Goal: Register for event/course

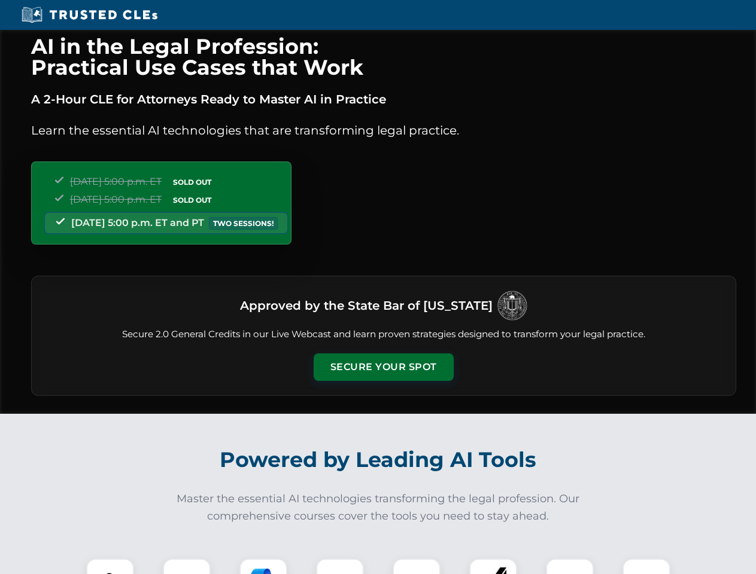
click at [383, 367] on button "Secure Your Spot" at bounding box center [384, 368] width 140 height 28
click at [110, 567] on img at bounding box center [110, 582] width 35 height 35
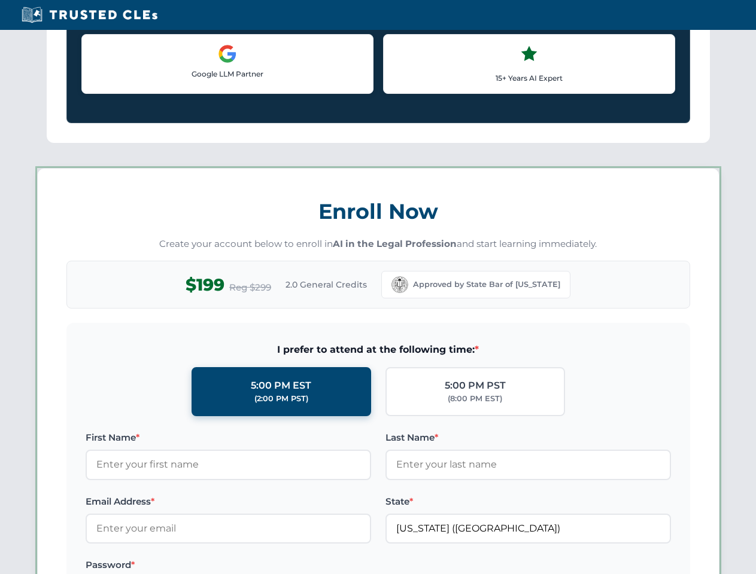
click at [263, 567] on label "Password *" at bounding box center [228, 565] width 285 height 14
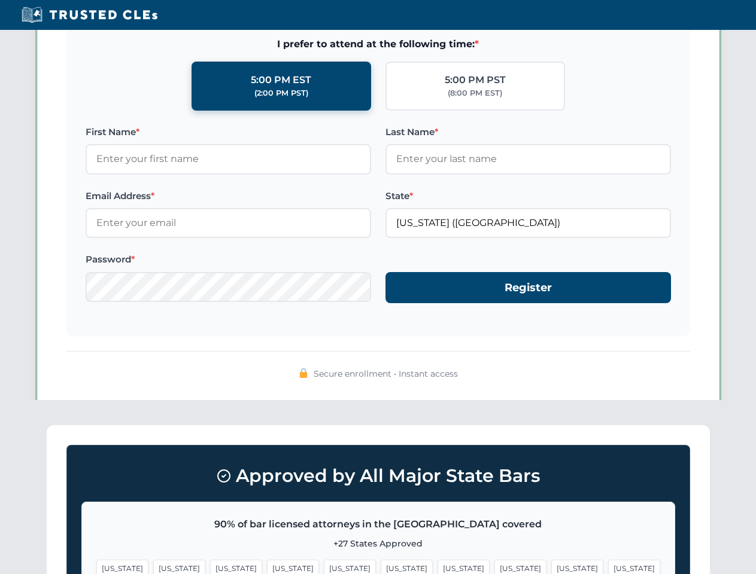
click at [551, 567] on span "[US_STATE]" at bounding box center [577, 568] width 52 height 17
